Goal: Task Accomplishment & Management: Complete application form

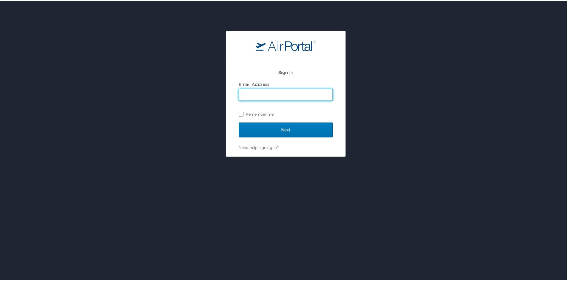
type input "[PERSON_NAME][EMAIL_ADDRESS][PERSON_NAME][DOMAIN_NAME]"
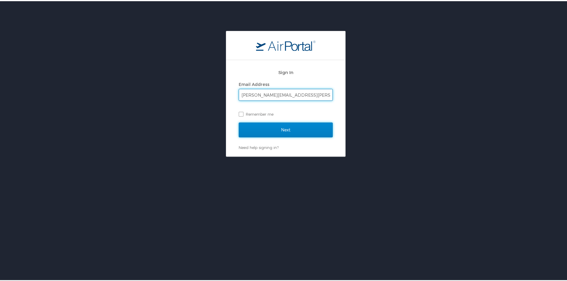
click at [273, 133] on input "Next" at bounding box center [286, 128] width 94 height 15
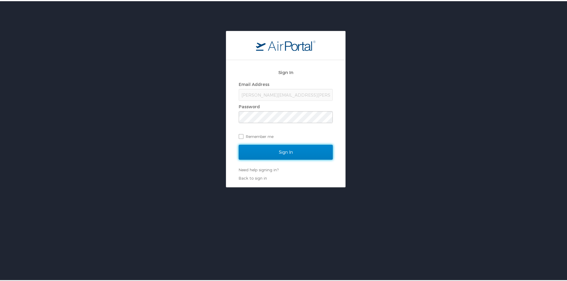
click at [302, 153] on input "Sign In" at bounding box center [286, 151] width 94 height 15
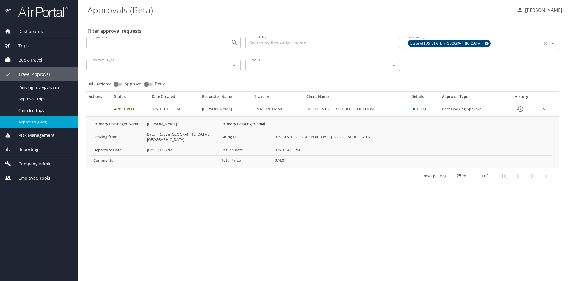
click at [554, 43] on icon "Open" at bounding box center [552, 43] width 7 height 7
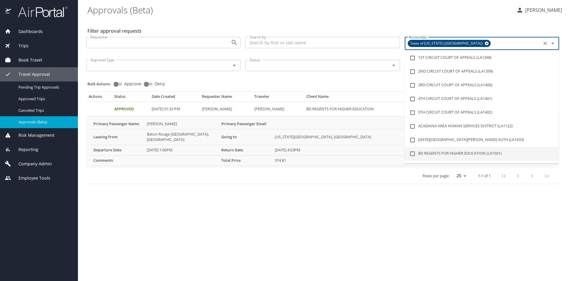
click at [413, 152] on input "checkbox" at bounding box center [412, 153] width 11 height 11
checkbox input "true"
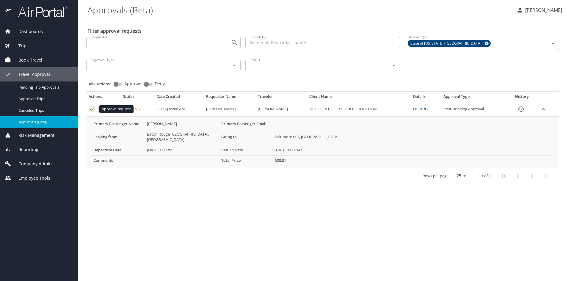
click at [92, 110] on icon "Approval table" at bounding box center [92, 109] width 4 height 3
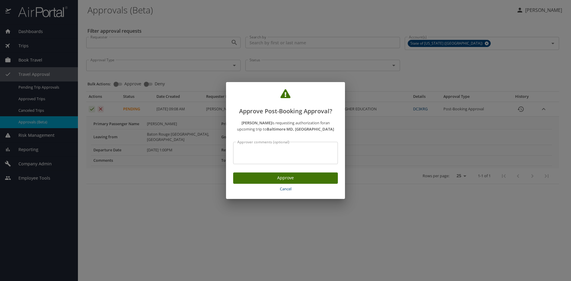
click at [299, 175] on span "Approve" at bounding box center [285, 177] width 95 height 7
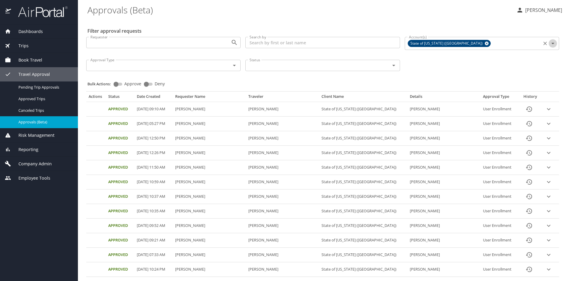
click at [549, 43] on icon "Open" at bounding box center [552, 43] width 7 height 7
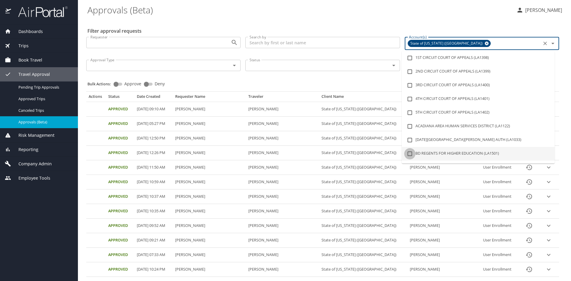
click at [409, 152] on input "checkbox" at bounding box center [409, 153] width 11 height 11
checkbox input "true"
